Goal: Check status: Check status

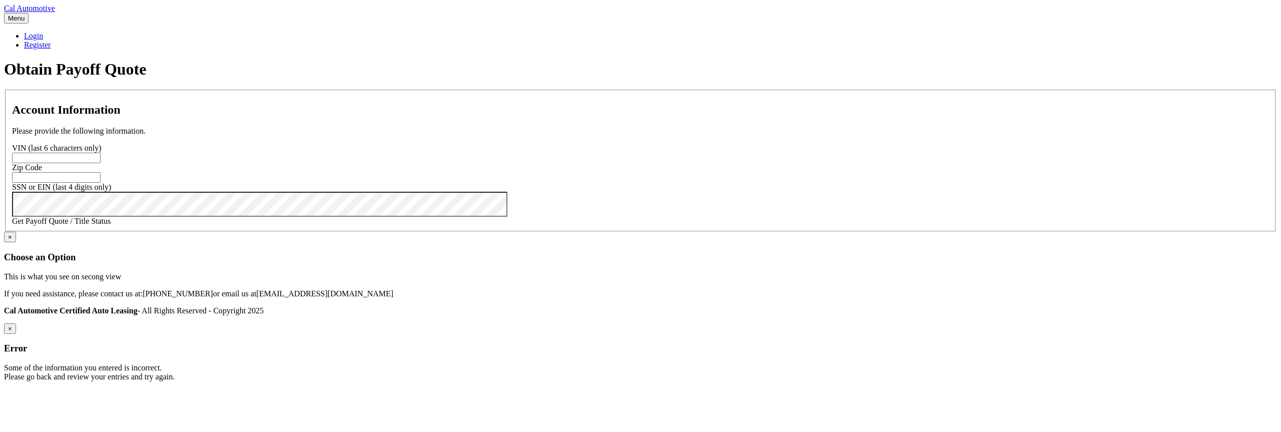
click at [101, 163] on input "text" at bounding box center [56, 158] width 89 height 11
paste input "201093"
type input "201093"
paste input "33437"
type input "33437"
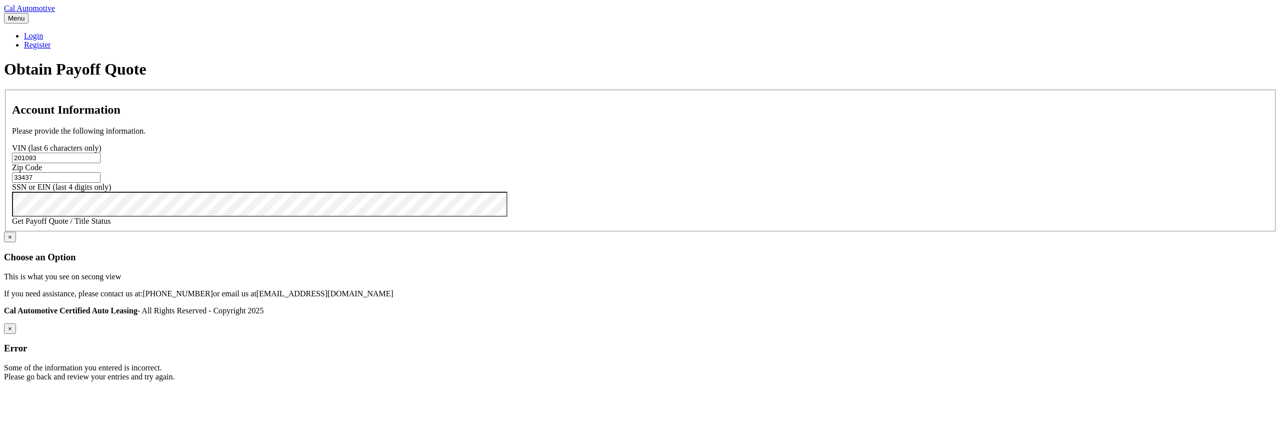
click at [111, 225] on link "Get Payoff Quote / Title Status" at bounding box center [61, 221] width 99 height 9
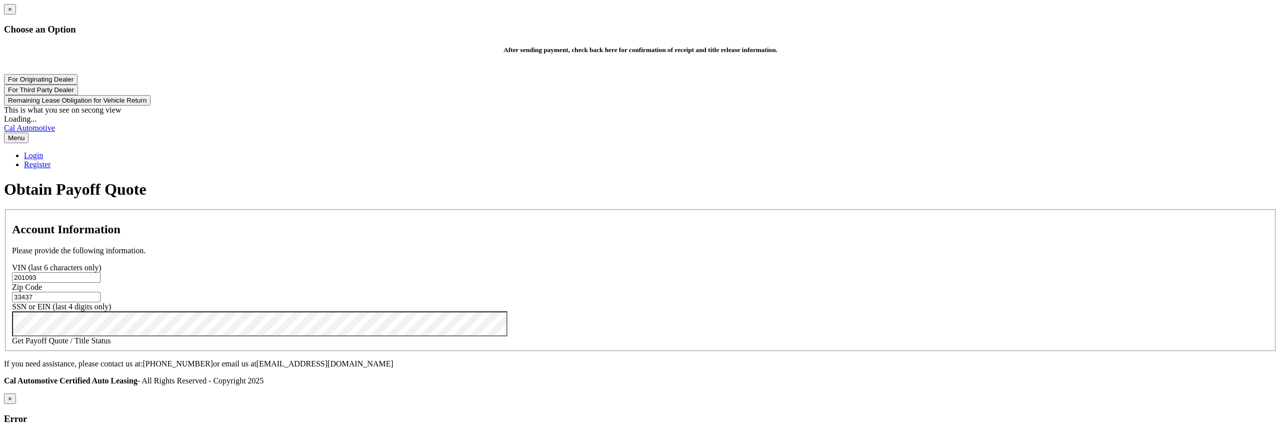
click at [151, 106] on button "Remaining Lease Obligation for Vehicle Return" at bounding box center [77, 100] width 147 height 11
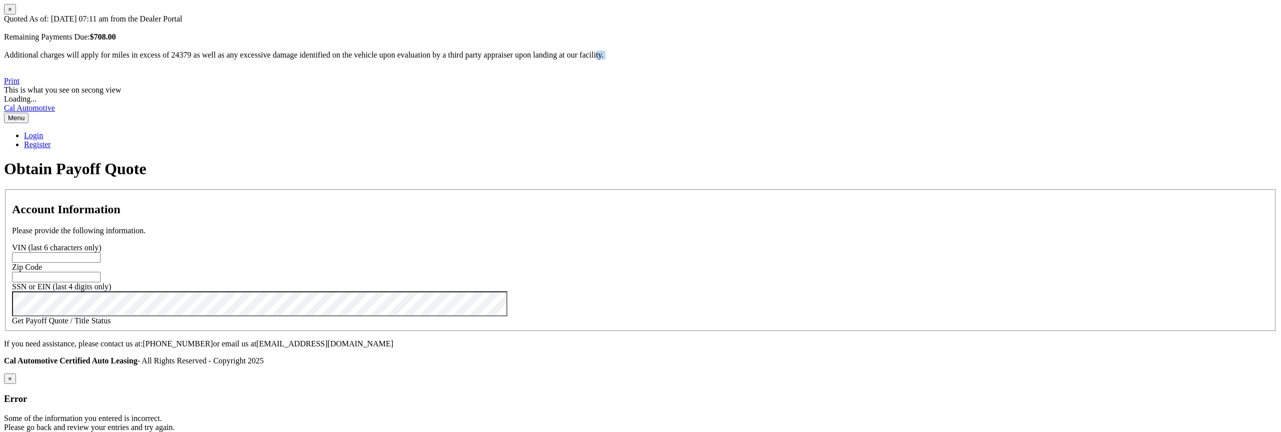
drag, startPoint x: 626, startPoint y: 248, endPoint x: 623, endPoint y: 241, distance: 7.6
click at [623, 69] on div "Additional charges will apply for miles in excess of 24379 as well as any exces…" at bounding box center [640, 60] width 1273 height 18
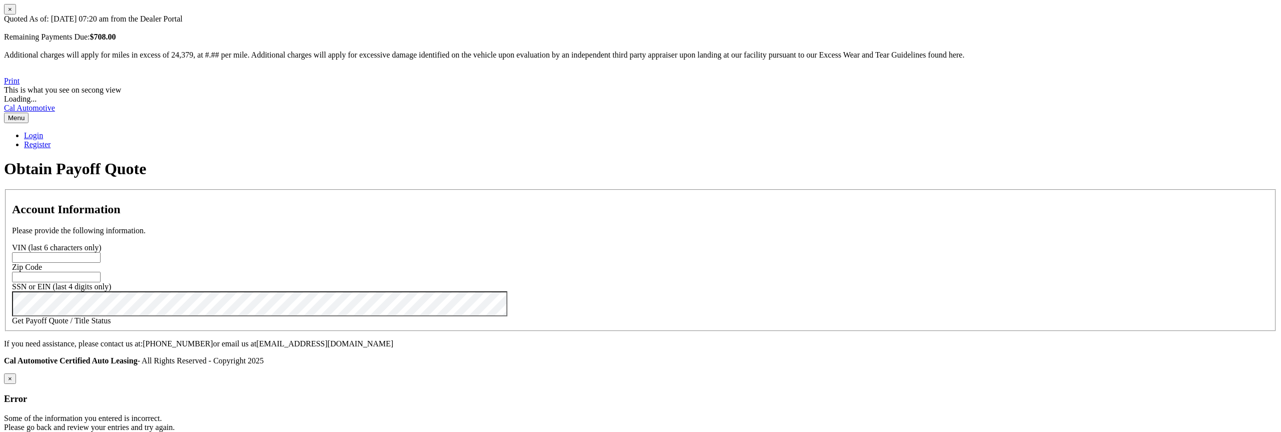
click at [20, 85] on link "Print" at bounding box center [12, 81] width 16 height 9
drag, startPoint x: 625, startPoint y: 253, endPoint x: 594, endPoint y: 237, distance: 35.1
click at [594, 69] on div "Additional charges will apply for miles in excess of 24,379, at #.## per mile. …" at bounding box center [640, 60] width 1273 height 18
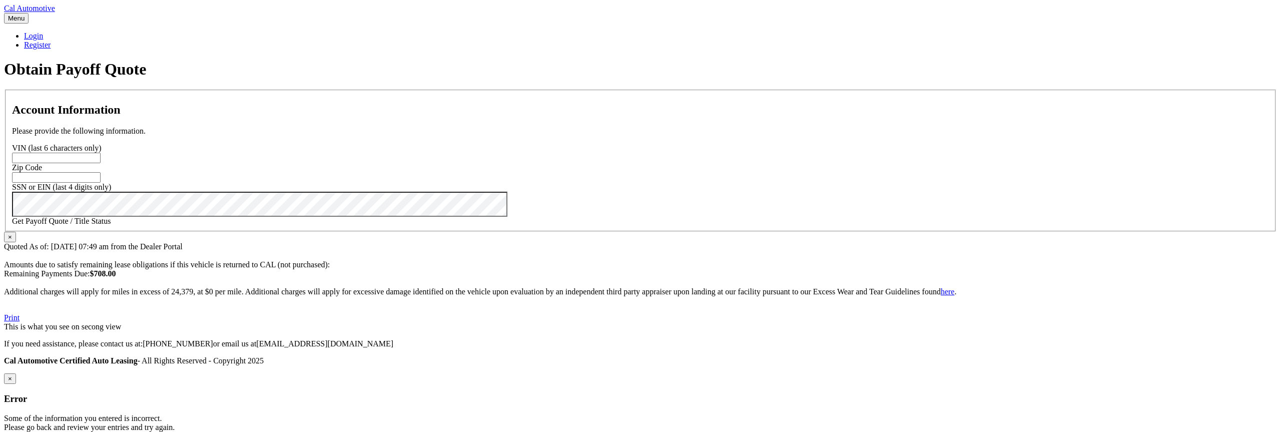
click at [101, 163] on input "text" at bounding box center [56, 158] width 89 height 11
paste input "201093"
type input "201093"
paste input "33437"
type input "33437"
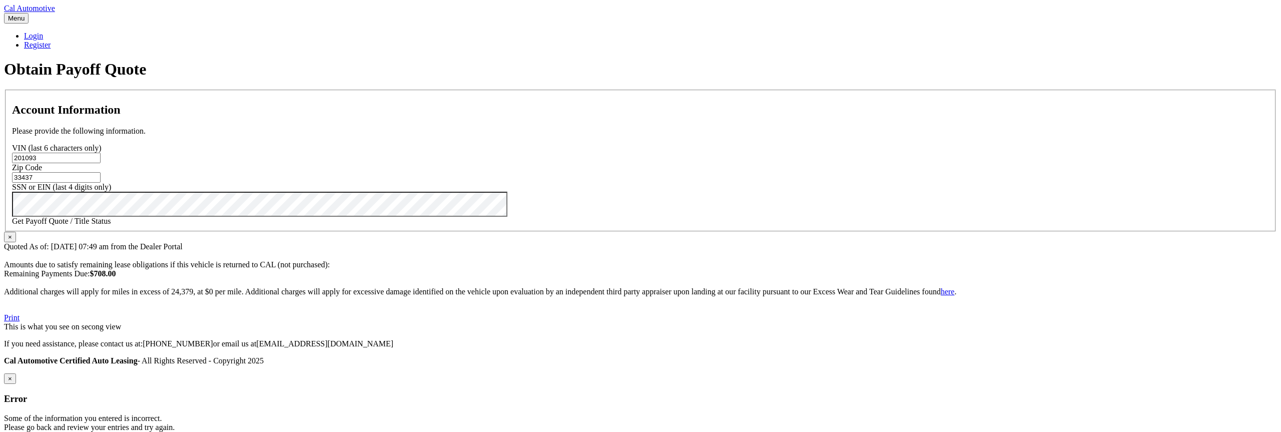
click button "For Originating Dealer" at bounding box center [0, 0] width 0 height 0
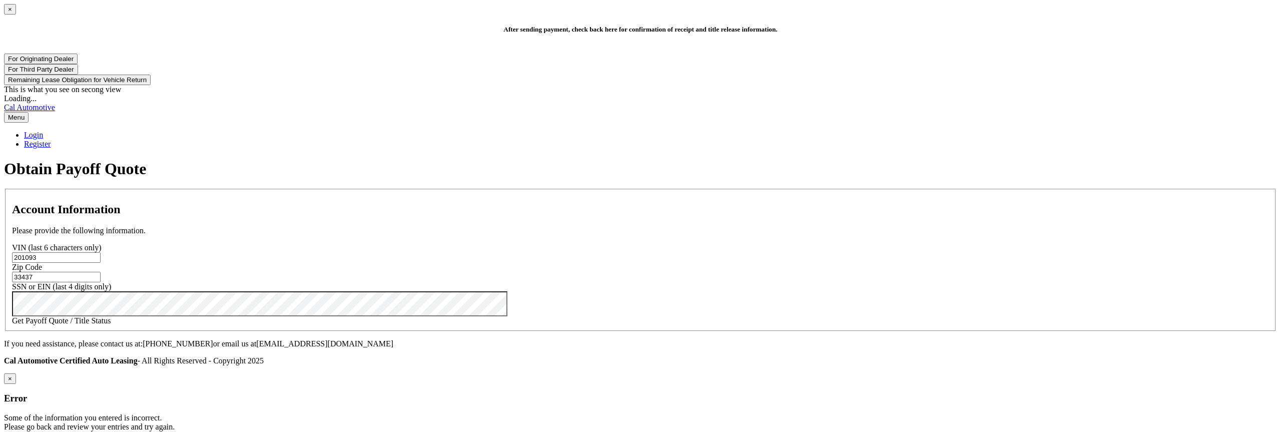
click at [151, 85] on button "Remaining Lease Obligation for Vehicle Return" at bounding box center [77, 80] width 147 height 11
